Goal: Information Seeking & Learning: Understand process/instructions

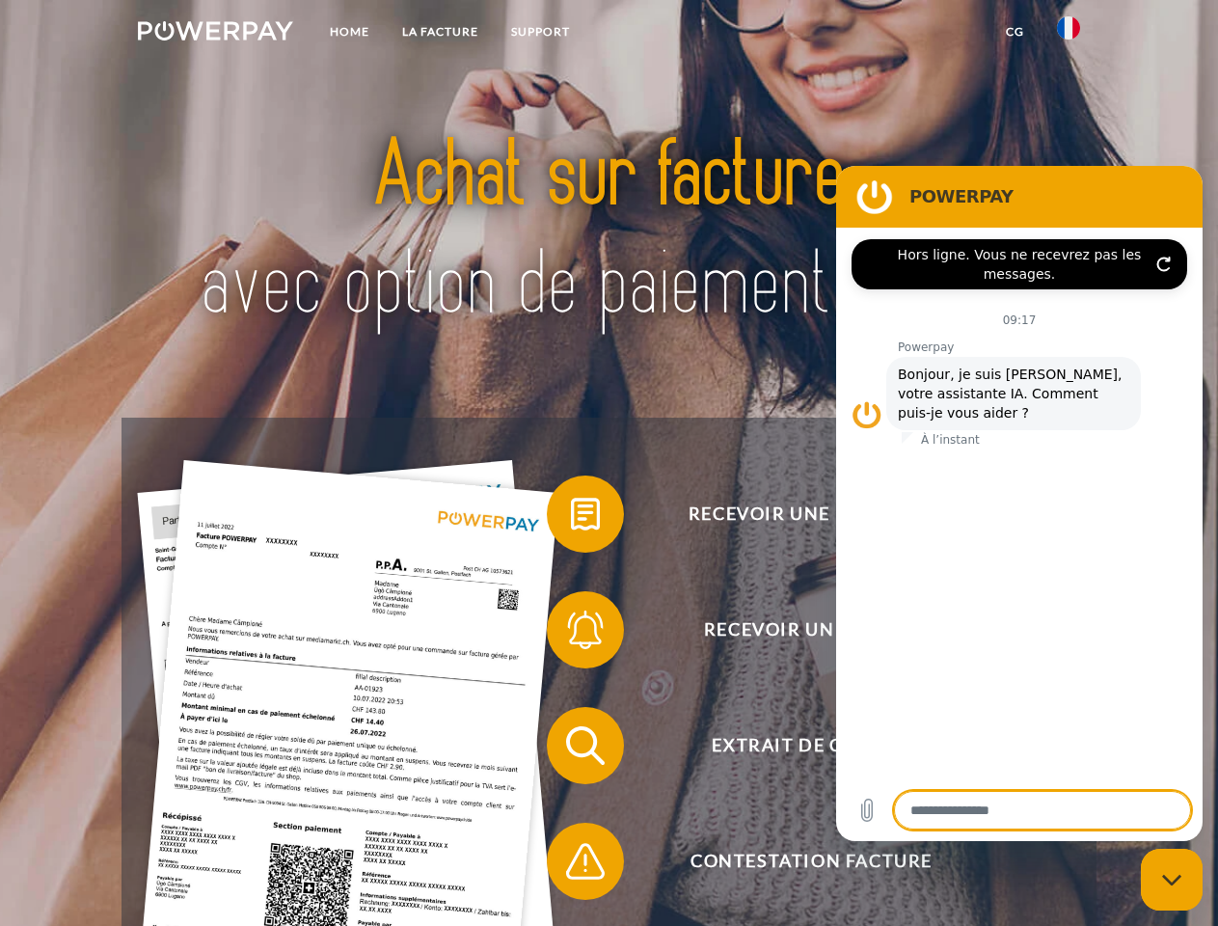
click at [215, 34] on img at bounding box center [215, 30] width 155 height 19
click at [1069, 34] on img at bounding box center [1068, 27] width 23 height 23
click at [1015, 32] on link "CG" at bounding box center [1015, 31] width 51 height 35
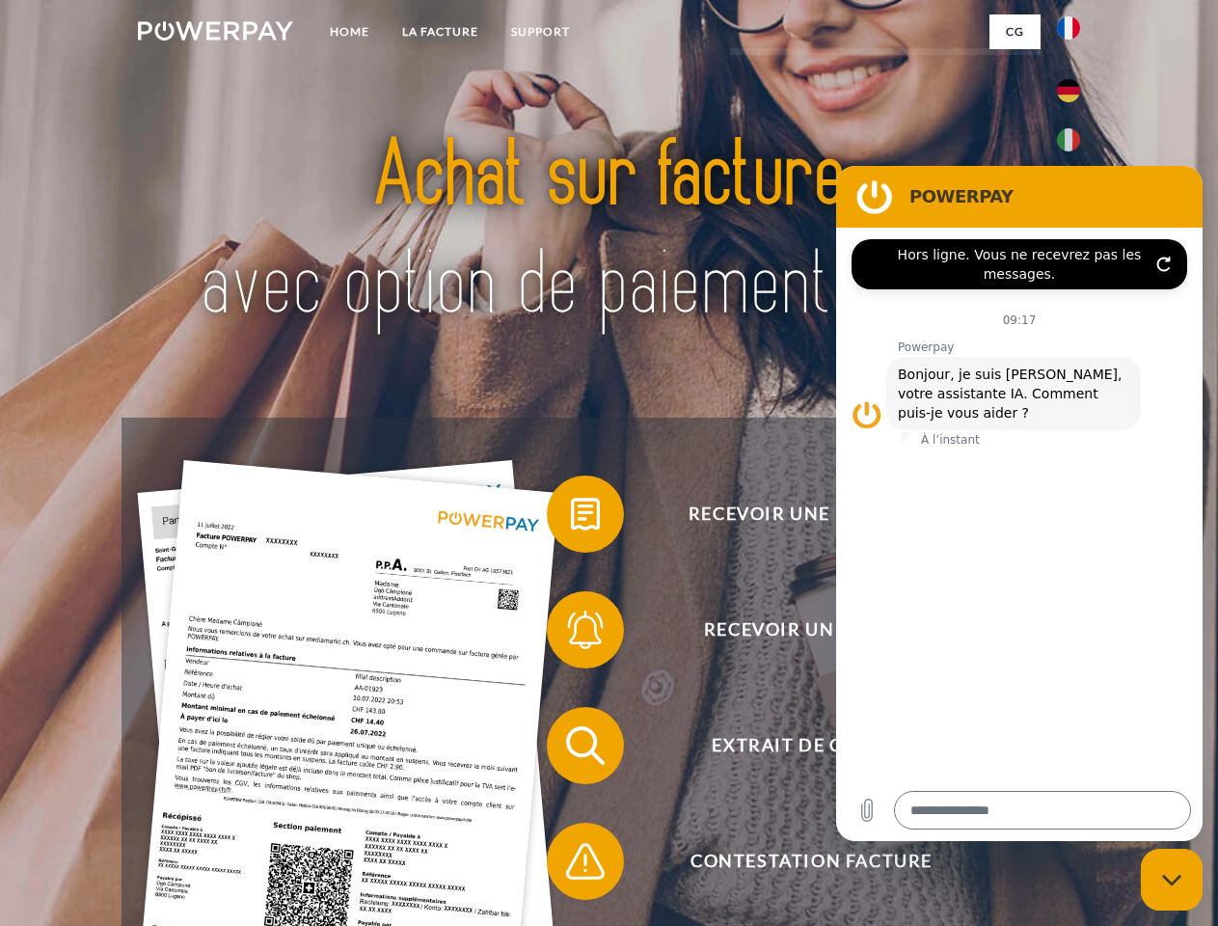
click at [571, 518] on span at bounding box center [556, 514] width 96 height 96
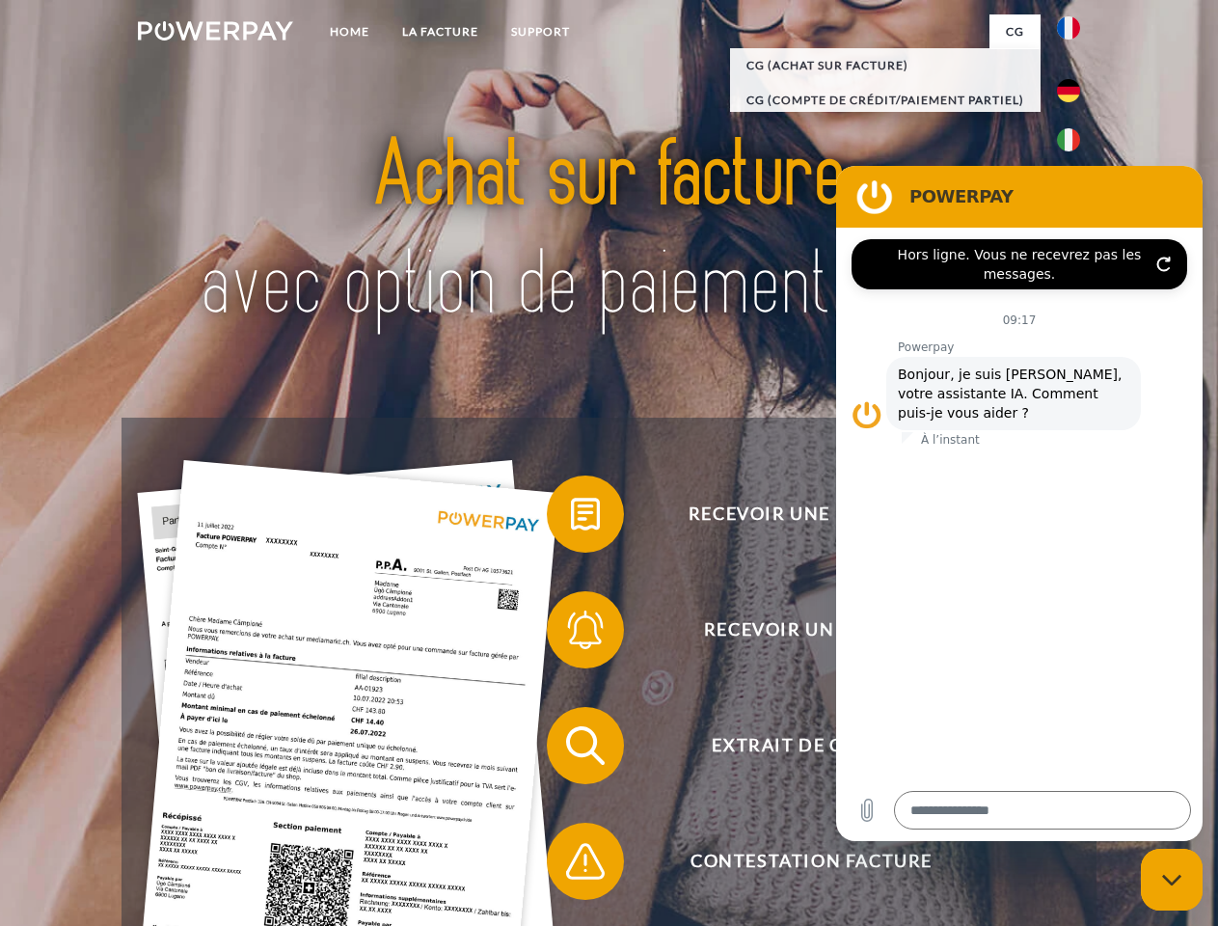
click at [571, 634] on span at bounding box center [556, 630] width 96 height 96
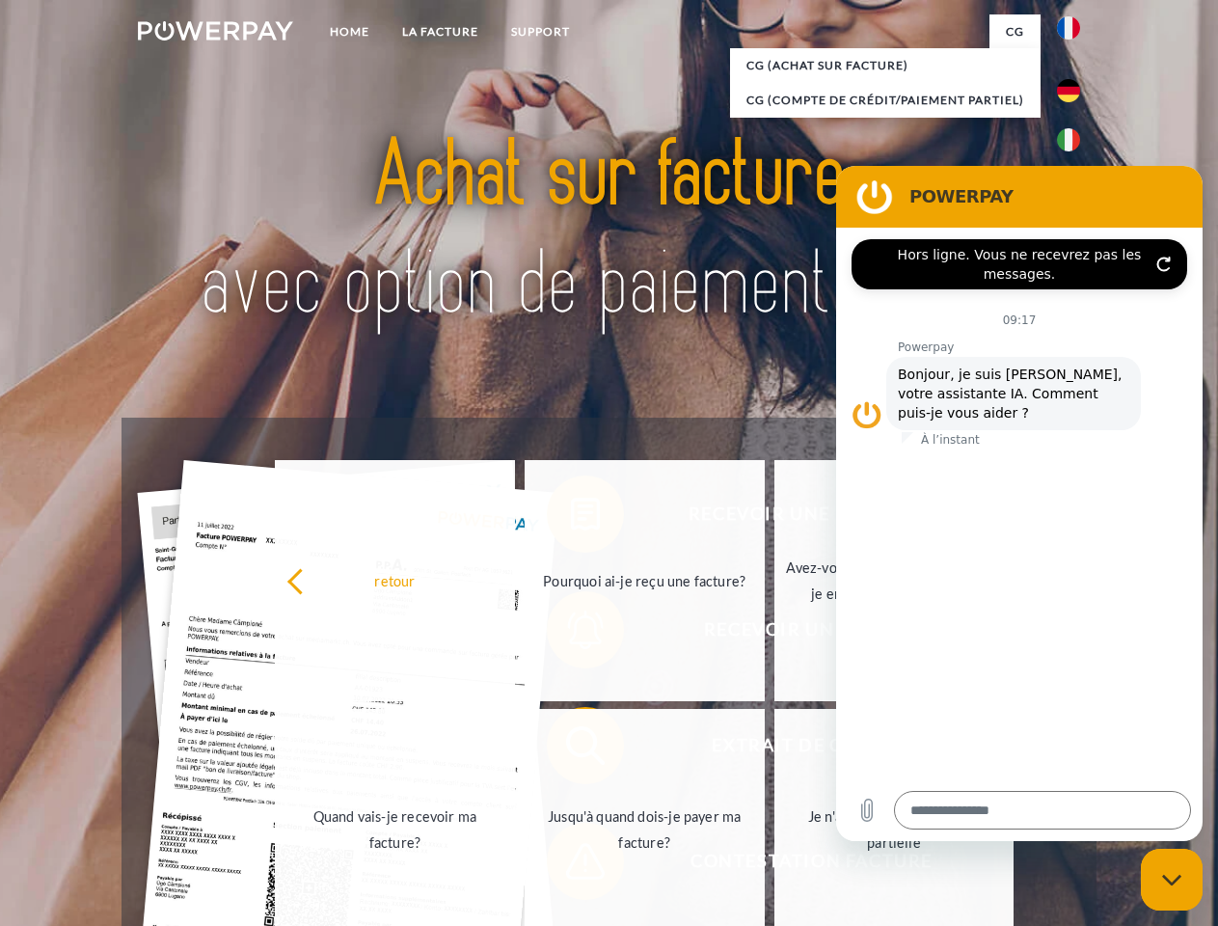
click at [571, 750] on link "Jusqu'à quand dois-je payer ma facture?" at bounding box center [645, 829] width 240 height 241
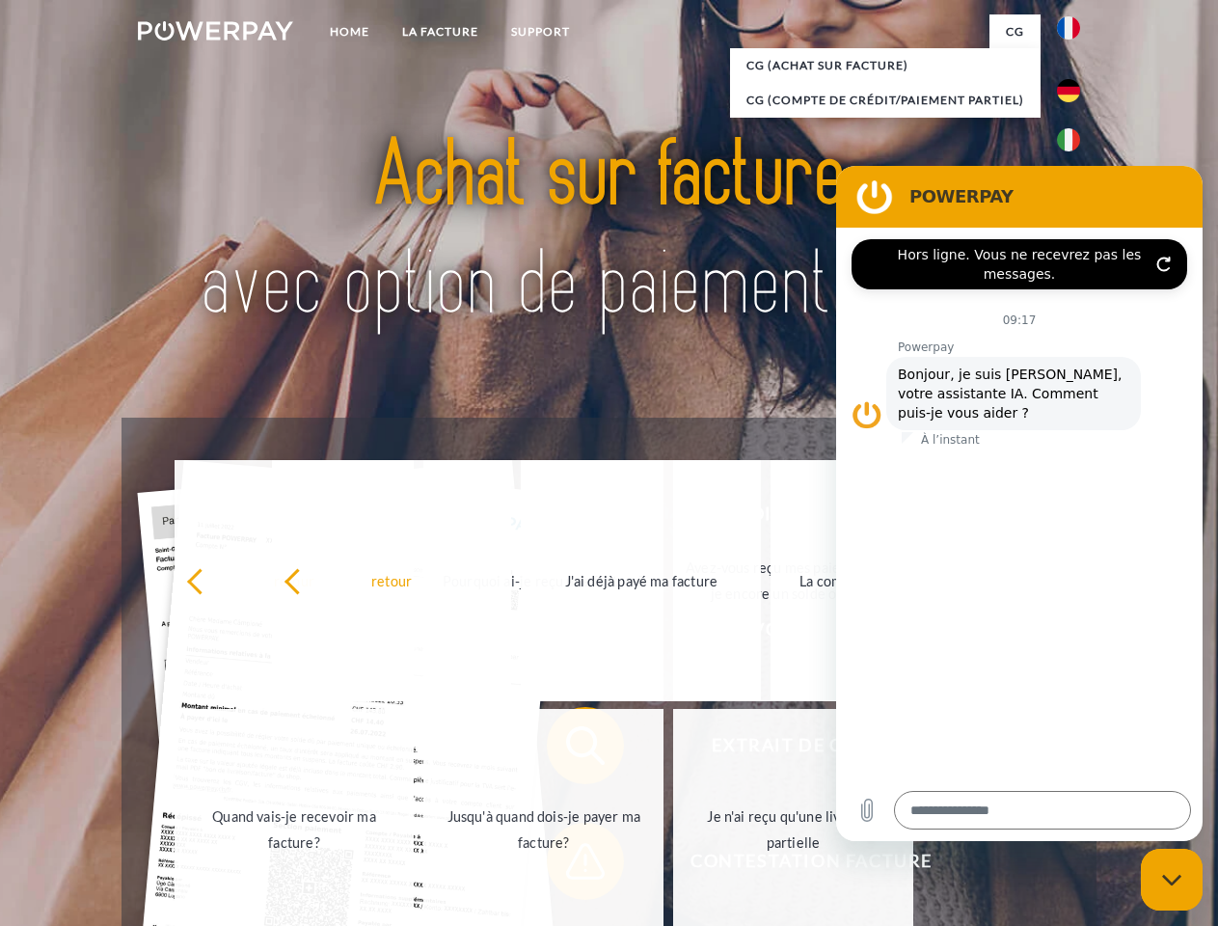
click at [571, 865] on span at bounding box center [556, 861] width 96 height 96
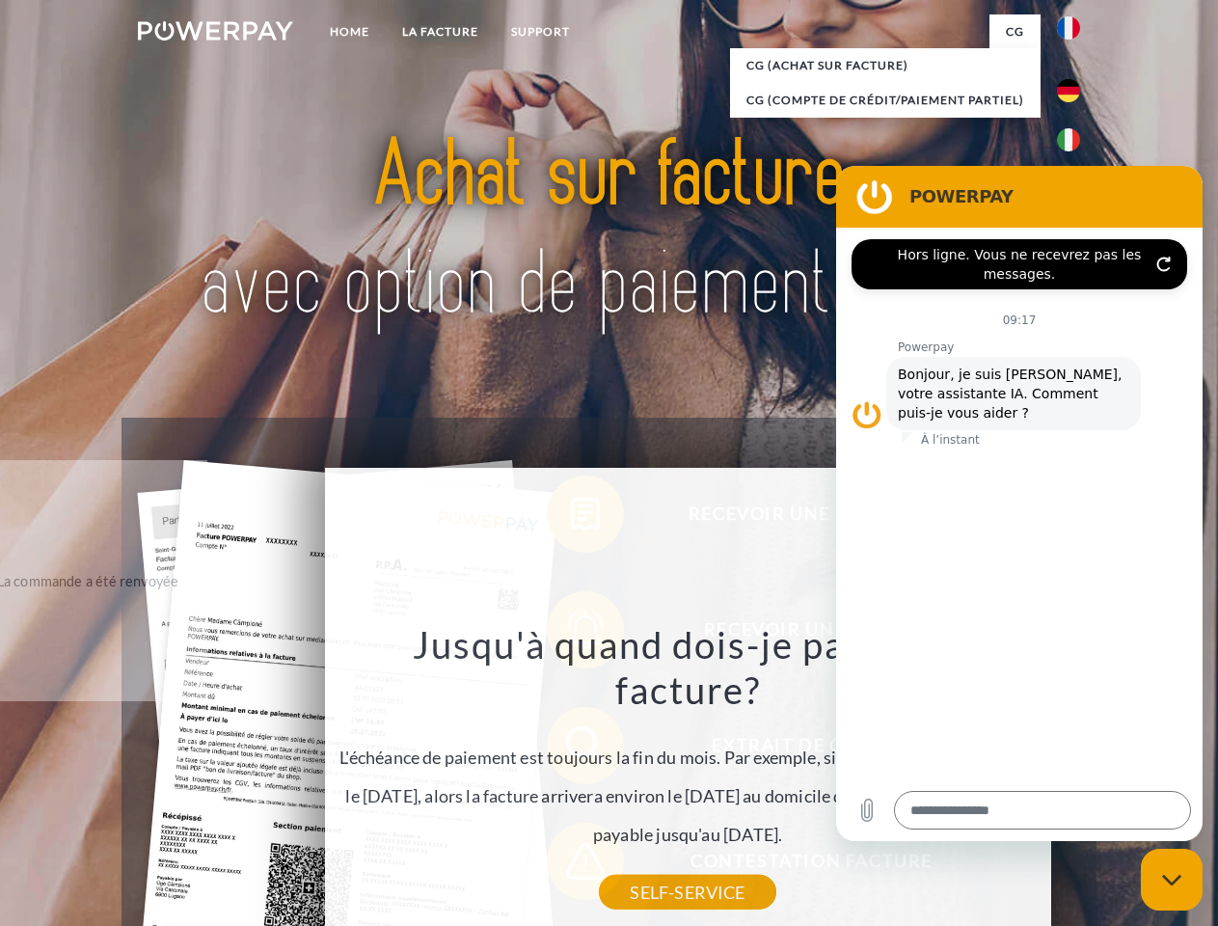
click at [1172, 880] on icon "Fermer la fenêtre de messagerie" at bounding box center [1172, 880] width 20 height 13
type textarea "*"
